Goal: Information Seeking & Learning: Learn about a topic

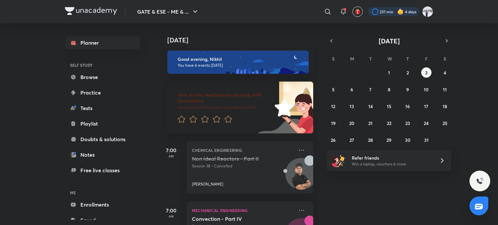
drag, startPoint x: 0, startPoint y: 0, endPoint x: 386, endPoint y: 12, distance: 385.7
click at [386, 12] on div at bounding box center [394, 11] width 52 height 9
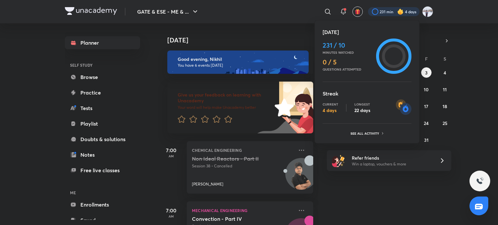
click at [93, 75] on div at bounding box center [249, 112] width 498 height 225
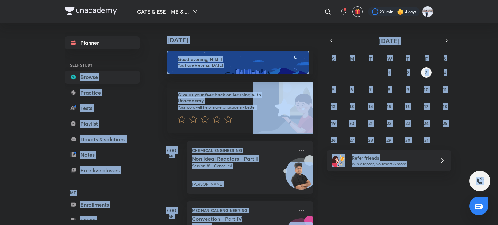
click at [93, 75] on link "Browse" at bounding box center [102, 77] width 75 height 13
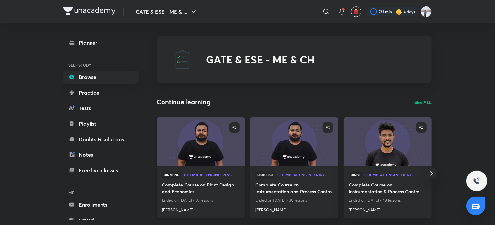
click at [207, 150] on img at bounding box center [201, 142] width 90 height 50
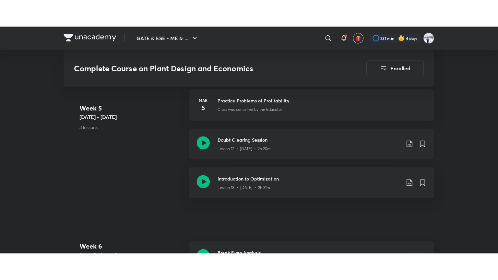
scroll to position [1111, 0]
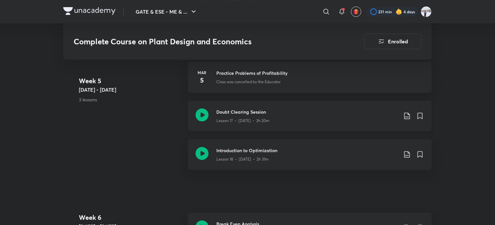
click at [236, 115] on div "Lesson 17 • [DATE] • 2h 20m" at bounding box center [307, 119] width 182 height 8
